Goal: Check status: Check status

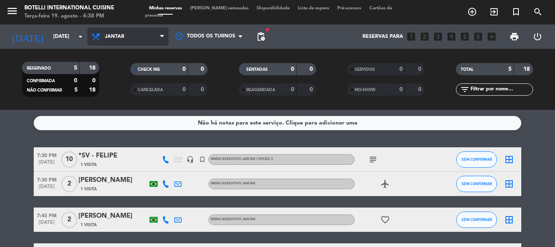
click at [110, 37] on span "Jantar" at bounding box center [115, 37] width 20 height 6
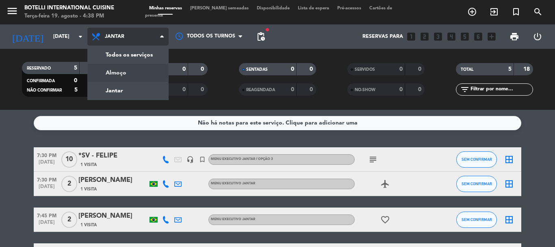
click at [114, 73] on div "menu Botelli International Cuisine Terça-feira 19. agosto - 4:38 PM Minhas rese…" at bounding box center [277, 55] width 555 height 110
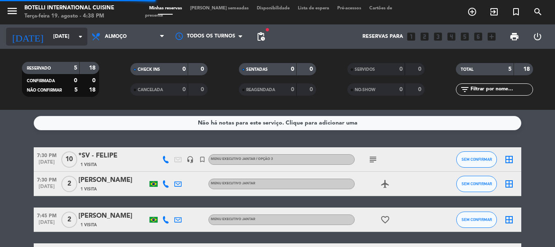
click at [78, 32] on icon "arrow_drop_down" at bounding box center [81, 37] width 10 height 10
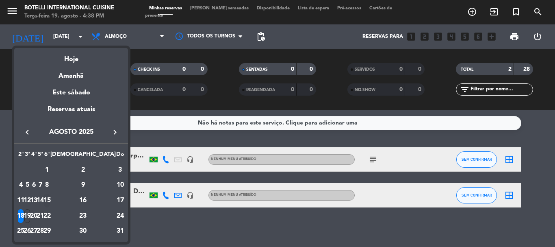
click at [50, 200] on div "15" at bounding box center [47, 201] width 6 height 14
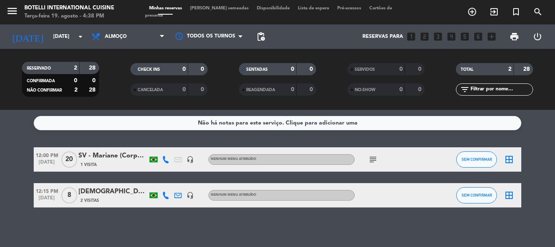
type input "[DATE]"
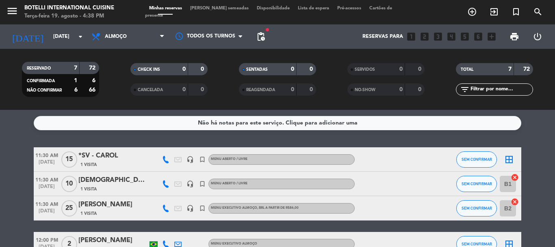
click at [102, 158] on div "*SV - CAROL" at bounding box center [112, 155] width 69 height 11
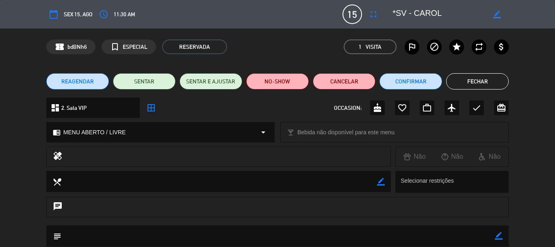
click at [471, 83] on button "Fechar" at bounding box center [477, 81] width 63 height 16
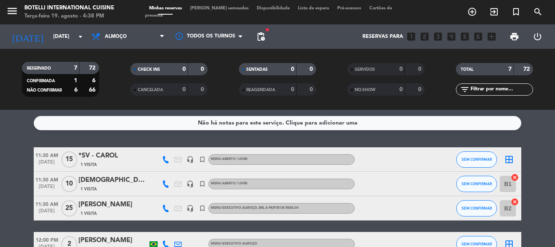
click at [81, 189] on span "1 Visita" at bounding box center [88, 189] width 16 height 7
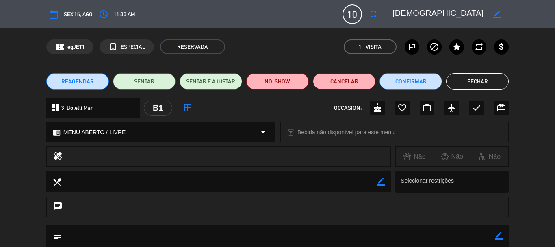
click at [483, 84] on button "Fechar" at bounding box center [477, 81] width 63 height 16
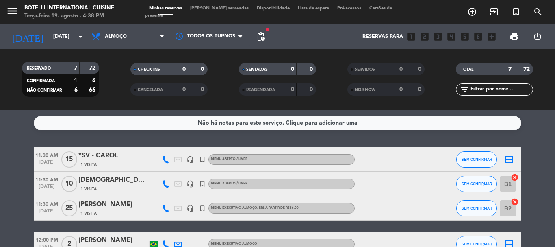
click at [100, 209] on div "[PERSON_NAME]" at bounding box center [112, 204] width 69 height 11
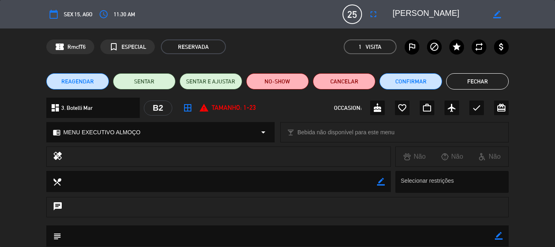
click at [479, 83] on button "Fechar" at bounding box center [477, 81] width 63 height 16
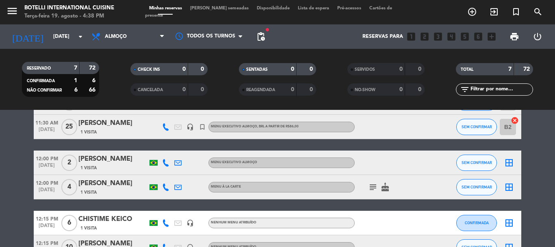
scroll to position [122, 0]
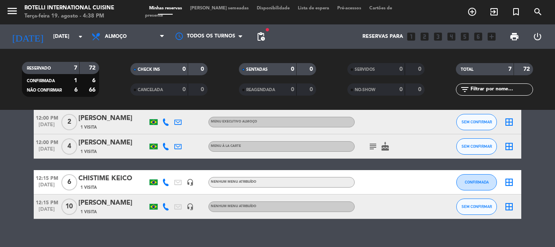
click at [114, 207] on div "[PERSON_NAME]" at bounding box center [112, 203] width 69 height 11
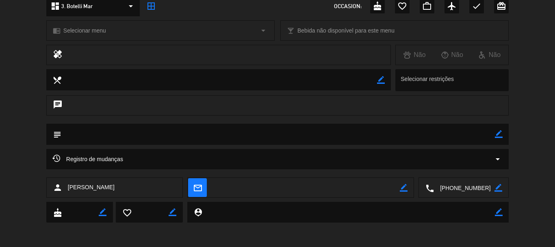
scroll to position [0, 0]
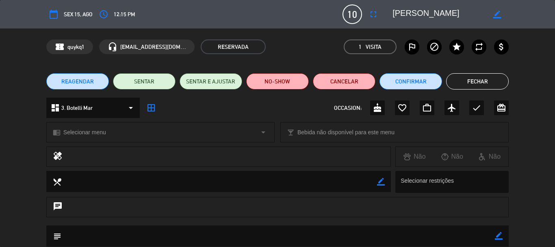
click at [481, 83] on button "Fechar" at bounding box center [477, 81] width 63 height 16
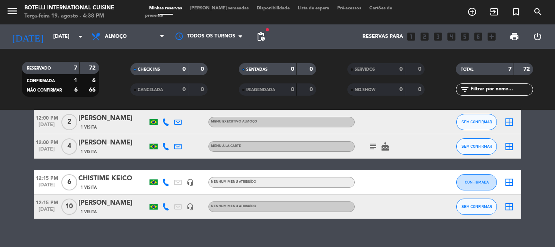
click at [105, 181] on div "CHISTIME KEICO" at bounding box center [112, 178] width 69 height 11
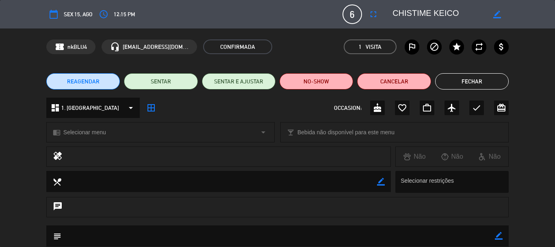
click at [462, 82] on button "Fechar" at bounding box center [472, 81] width 74 height 16
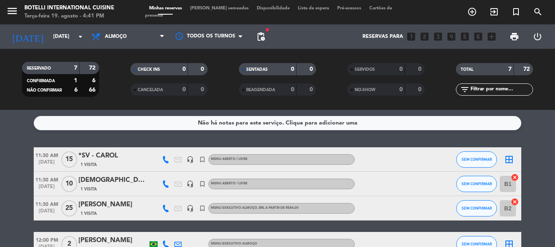
scroll to position [41, 0]
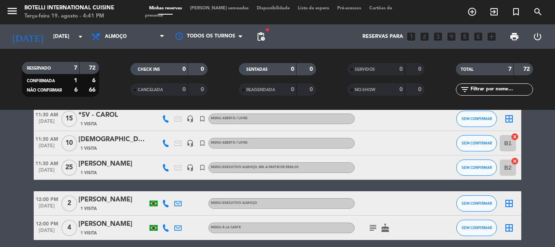
click at [121, 169] on div "1 Visita" at bounding box center [112, 172] width 69 height 7
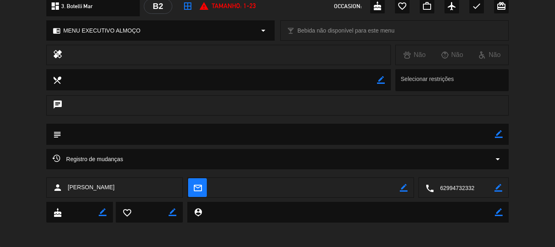
scroll to position [0, 0]
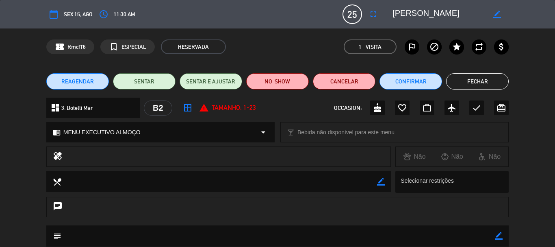
click at [468, 80] on button "Fechar" at bounding box center [477, 81] width 63 height 16
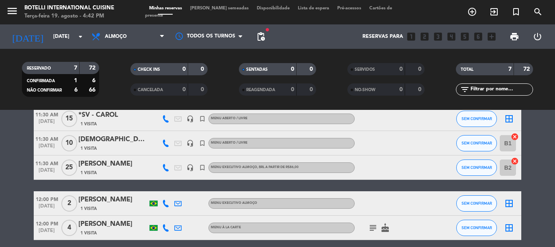
click at [109, 144] on div "[DEMOGRAPHIC_DATA]" at bounding box center [112, 139] width 69 height 11
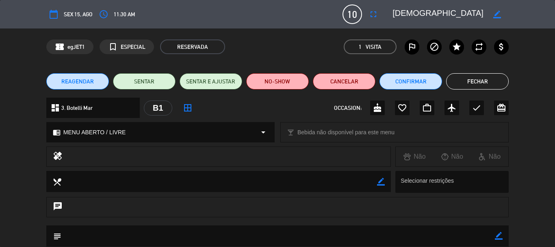
click at [490, 78] on button "Fechar" at bounding box center [477, 81] width 63 height 16
